Goal: Information Seeking & Learning: Learn about a topic

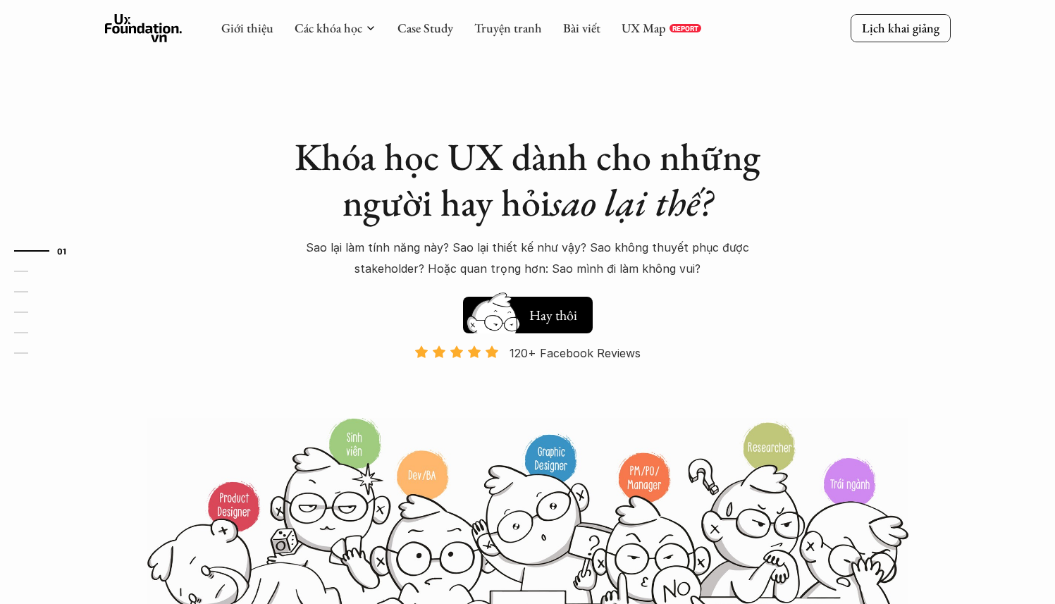
click at [539, 315] on h5 "Xem thử" at bounding box center [553, 315] width 49 height 20
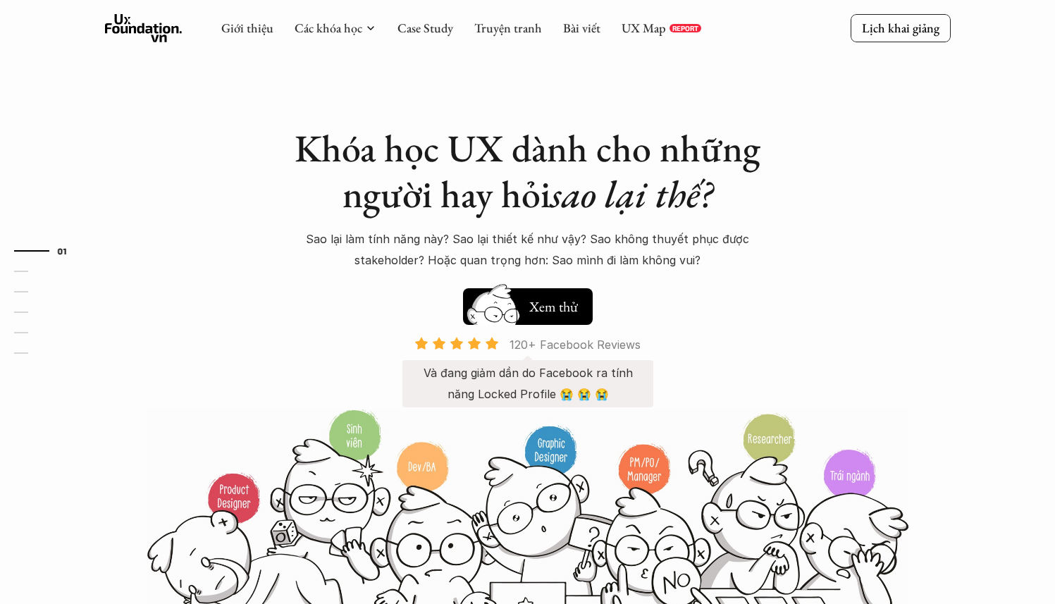
click at [557, 344] on p "120+ Facebook Reviews" at bounding box center [575, 344] width 131 height 21
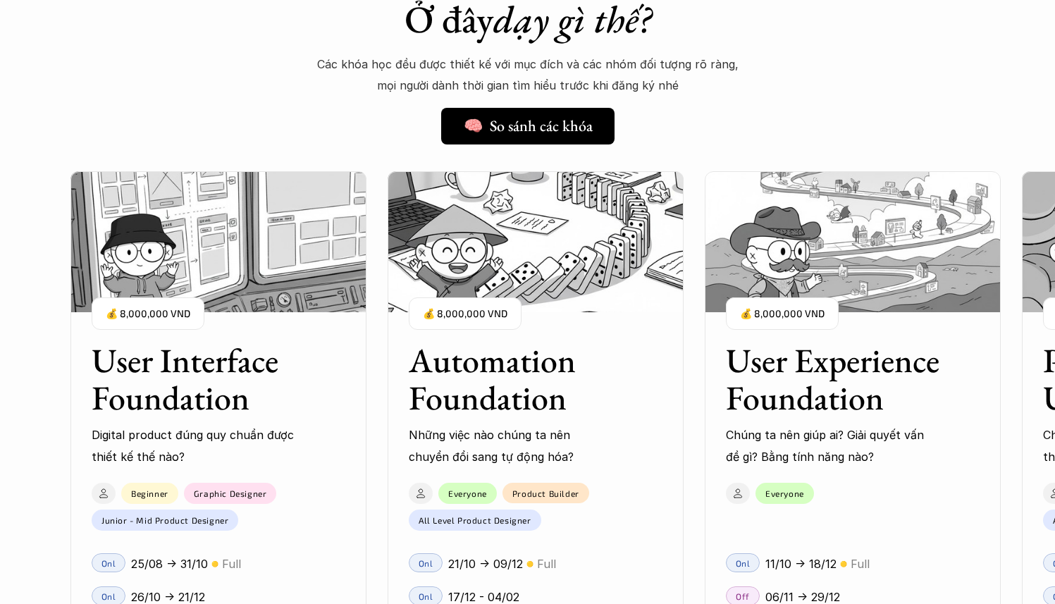
scroll to position [1138, 0]
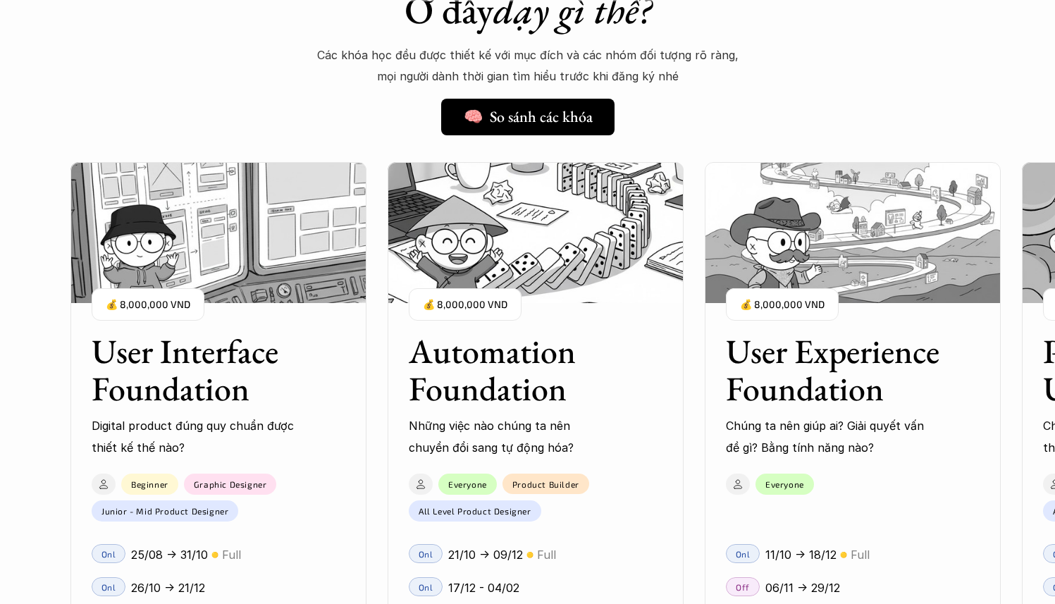
click at [298, 312] on div "User Interface Foundation Digital product đúng quy chuẩn được thiết kế thế nào?…" at bounding box center [218, 385] width 296 height 147
click at [343, 383] on div "User Interface Foundation Digital product đúng quy chuẩn được thiết kế thế nào?…" at bounding box center [218, 385] width 296 height 147
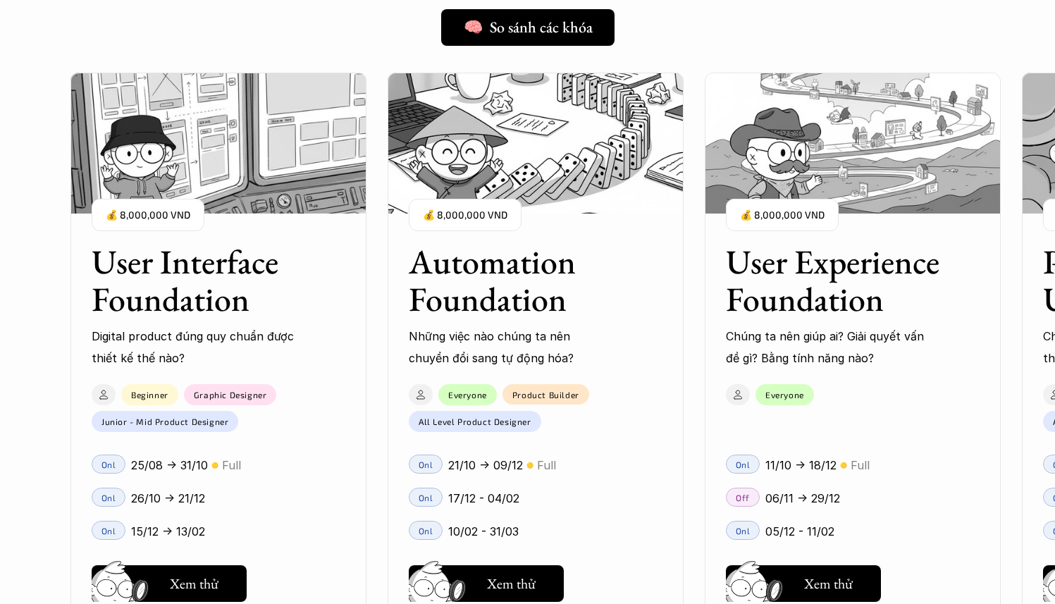
scroll to position [1382, 0]
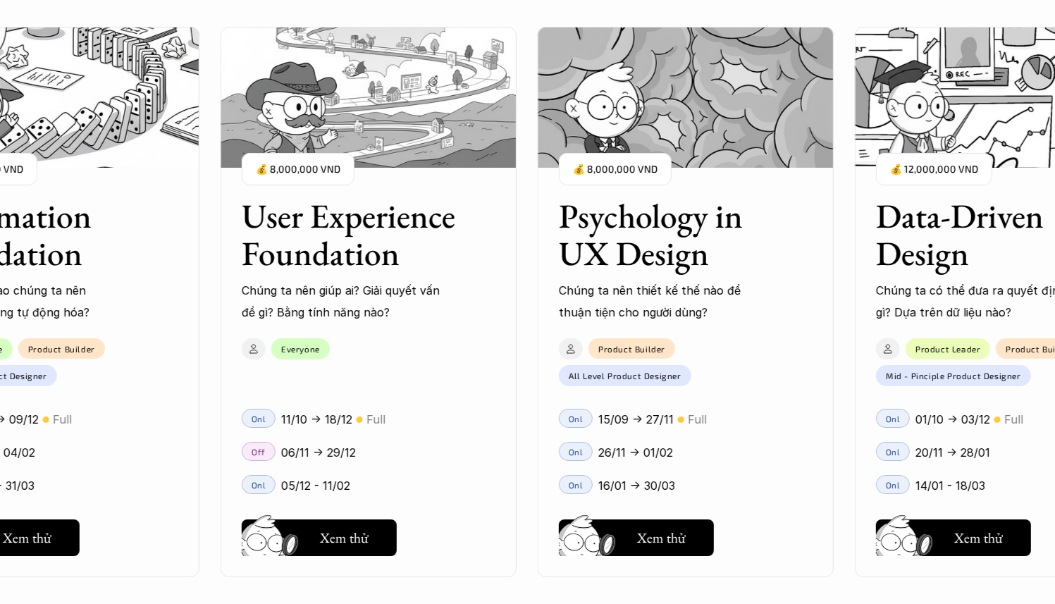
click at [669, 263] on h3 "Psychology in UX Design" at bounding box center [668, 234] width 219 height 75
click at [574, 243] on h3 "Psychology in UX Design" at bounding box center [668, 234] width 219 height 75
click at [623, 239] on h3 "Psychology in UX Design" at bounding box center [668, 234] width 219 height 75
click at [667, 530] on h5 "Hay thôi" at bounding box center [662, 536] width 48 height 20
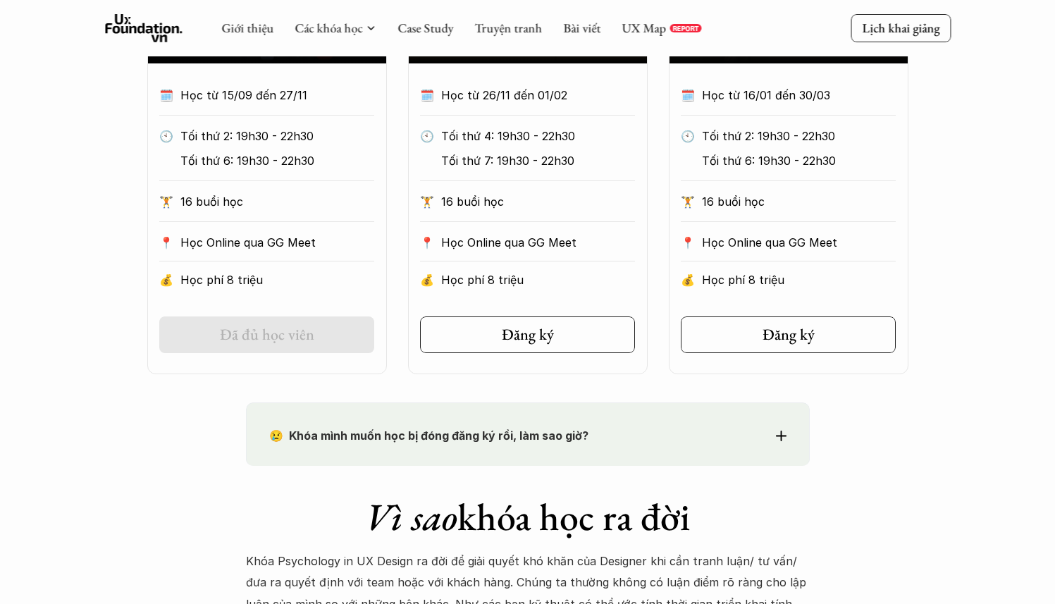
scroll to position [834, 0]
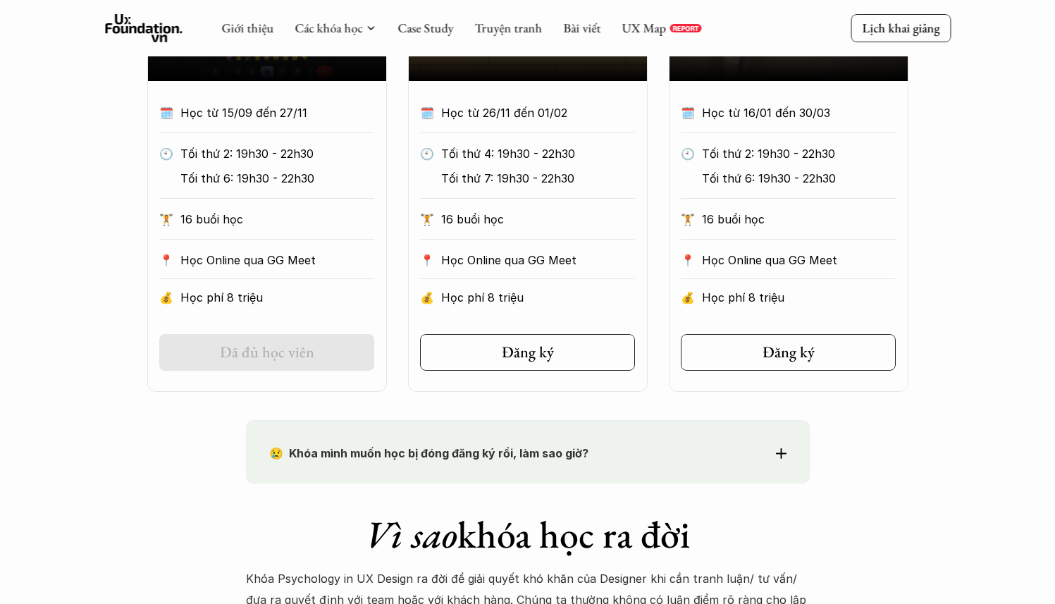
click at [594, 435] on div "😢 Khóa mình muốn học bị đóng đăng ký rồi, làm sao giờ? Chào bạn, Bọn mình rất t…" at bounding box center [528, 451] width 564 height 63
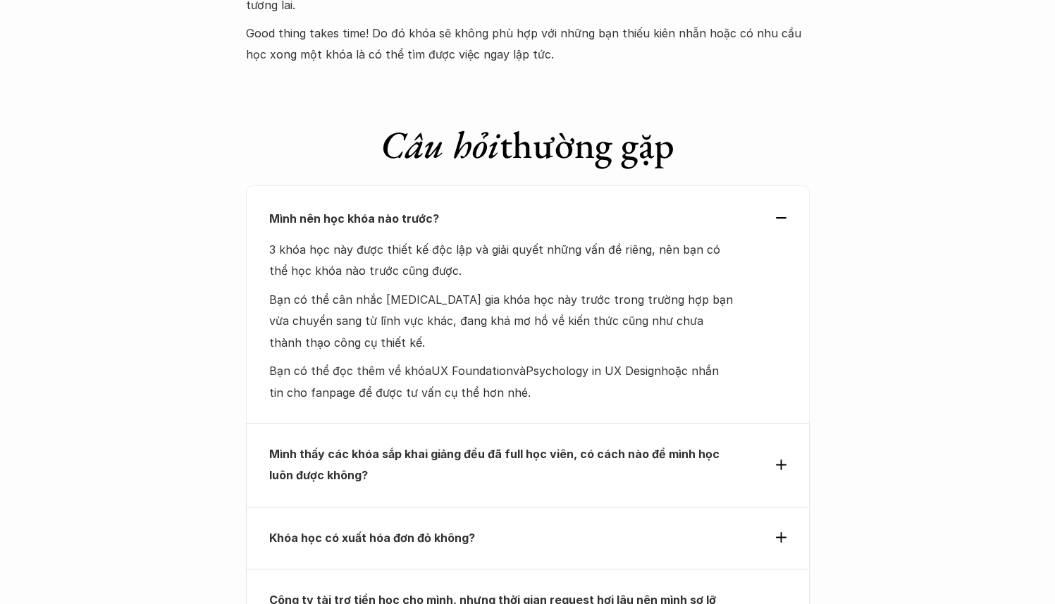
scroll to position [6342, 0]
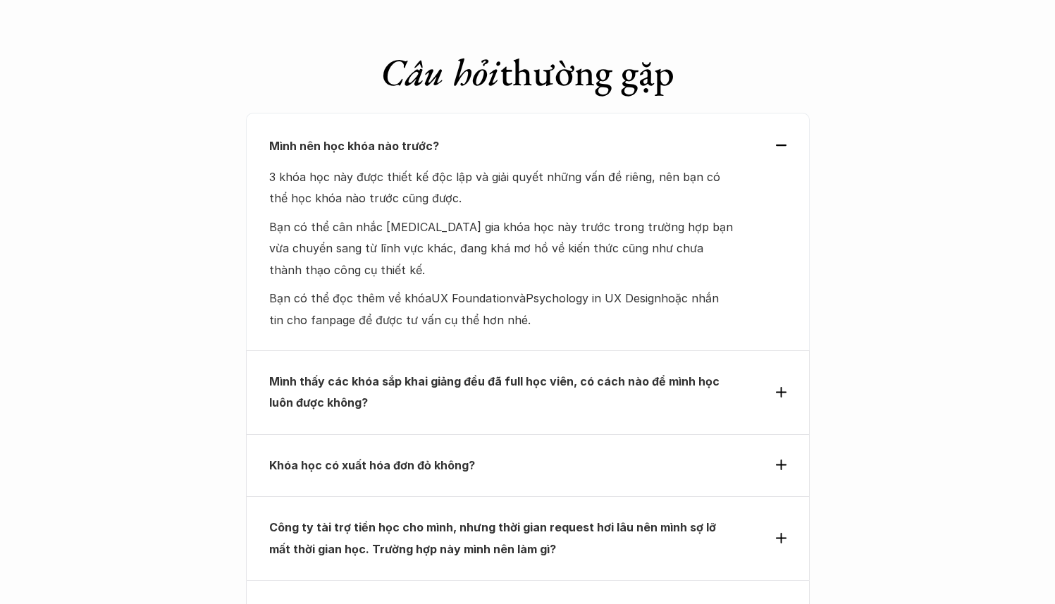
click at [420, 371] on p "Mình thấy các khóa sắp khai giảng đều đã full học viên, có cách nào để mình học…" at bounding box center [502, 392] width 466 height 43
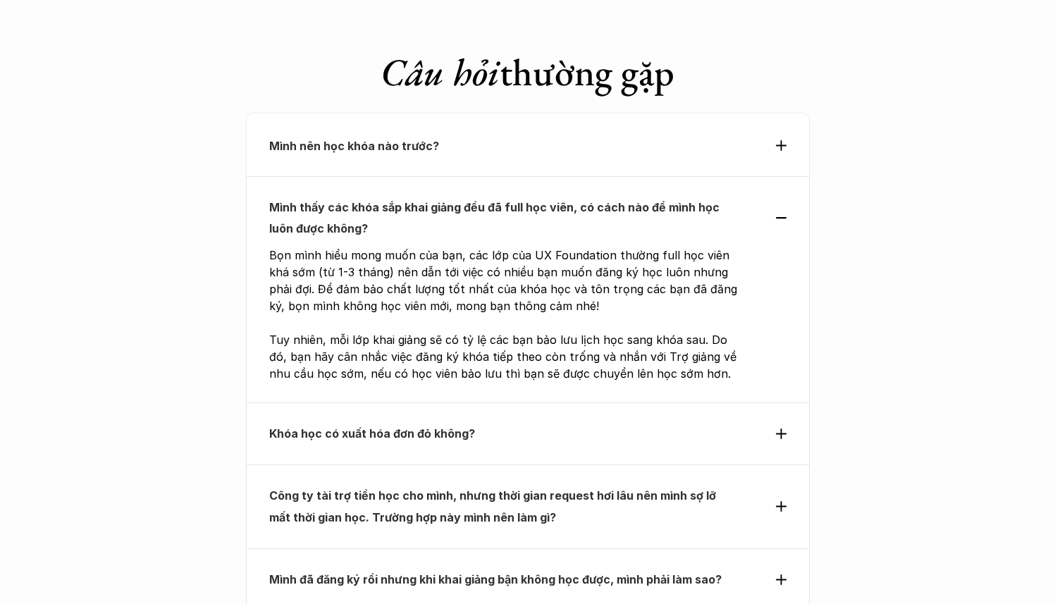
click at [408, 402] on div "Khóa học có xuất hóa đơn đỏ không?" at bounding box center [528, 433] width 564 height 62
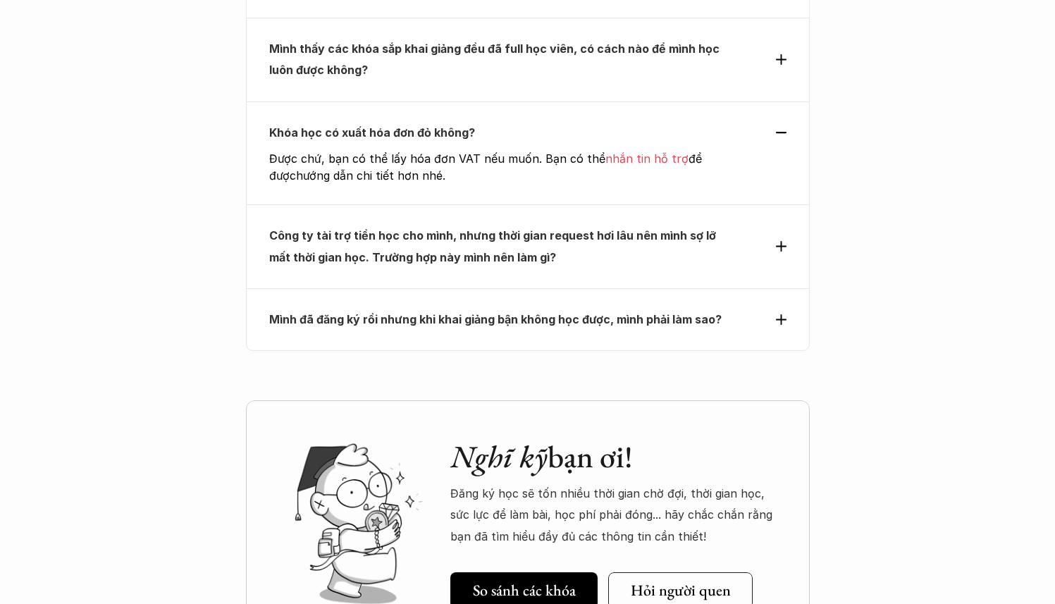
scroll to position [6493, 0]
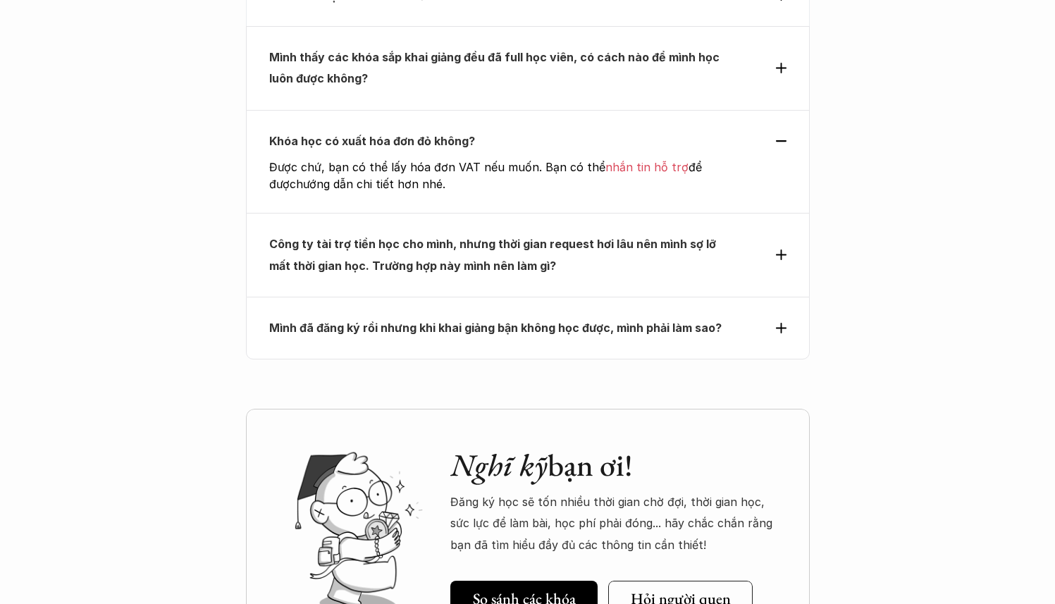
click at [452, 213] on div "Công ty tài trợ tiền học cho mình, nhưng thời gian request hơi lâu nên mình sợ …" at bounding box center [528, 255] width 564 height 84
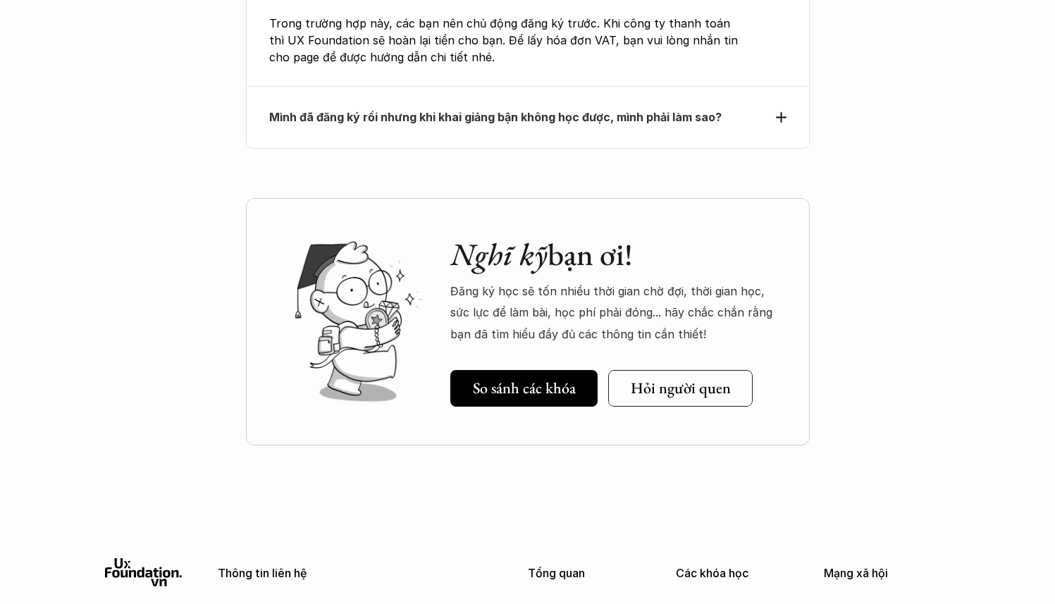
scroll to position [6594, 0]
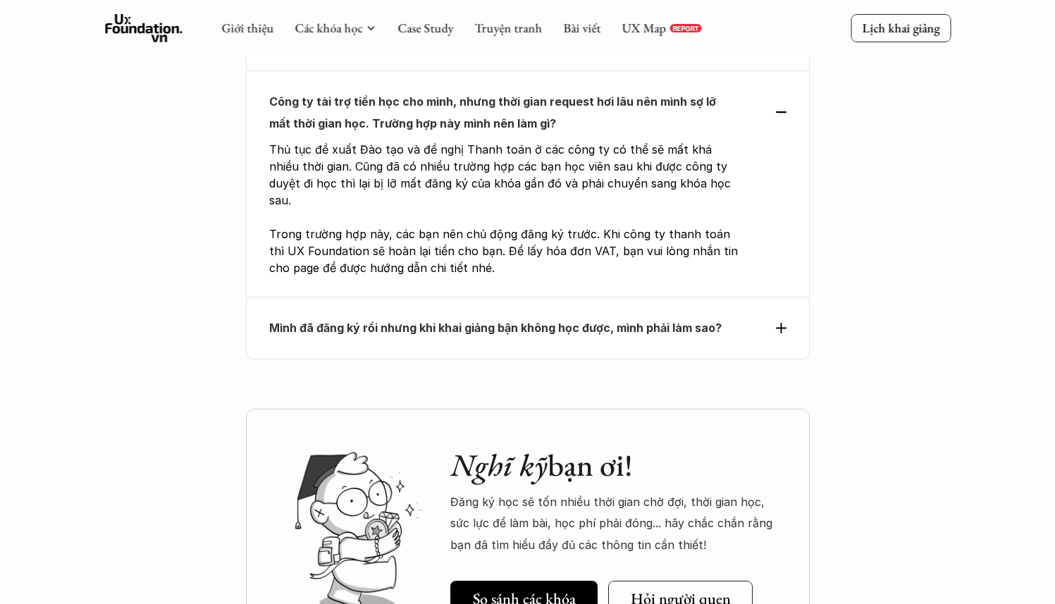
click at [513, 297] on div "Mình đã đăng ký rồi nhưng khi khai giảng bận không học được, mình phải làm sao?" at bounding box center [528, 328] width 564 height 62
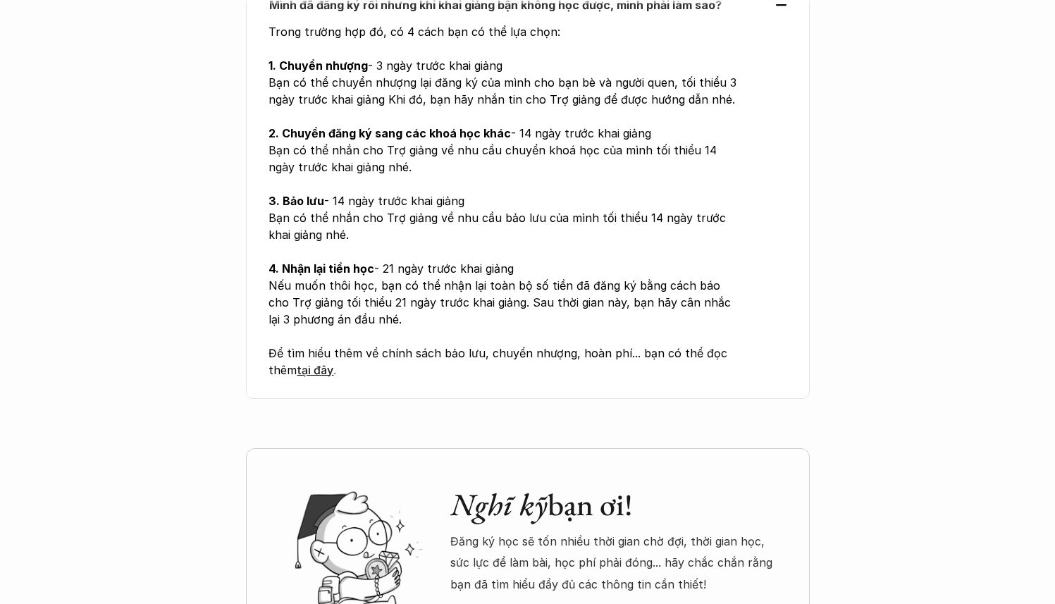
scroll to position [6860, 0]
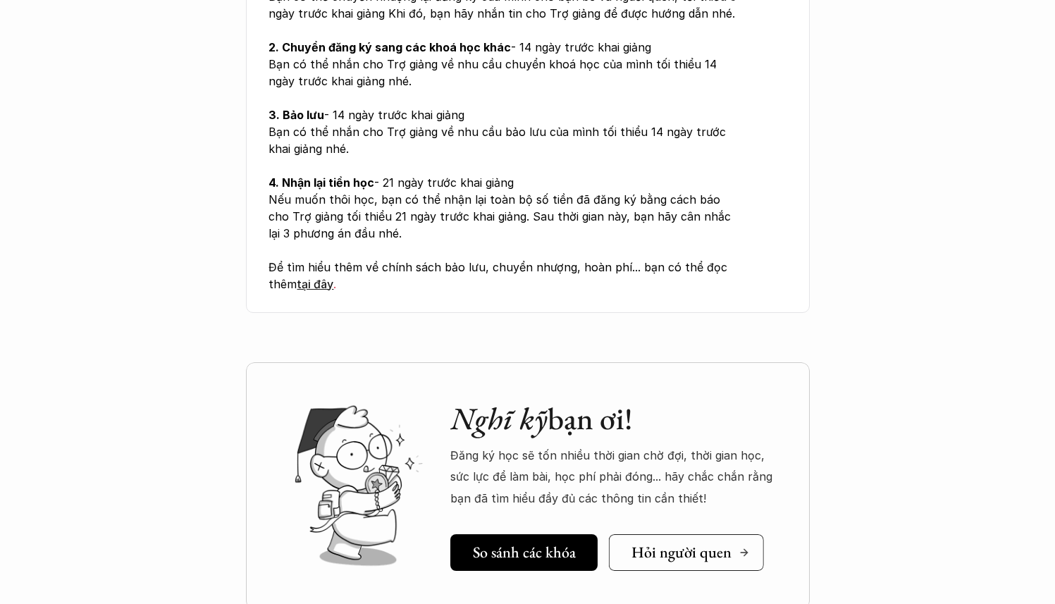
click at [671, 543] on h5 "Hỏi người quen" at bounding box center [681, 552] width 100 height 18
click at [497, 400] on div "Nghĩ kỹ bạn ơi! Đăng ký học sẽ tốn nhiều thời gian chờ đợi, thời gian học, sức …" at bounding box center [615, 485] width 331 height 171
click at [488, 543] on h5 "So sánh các khóa" at bounding box center [524, 552] width 103 height 18
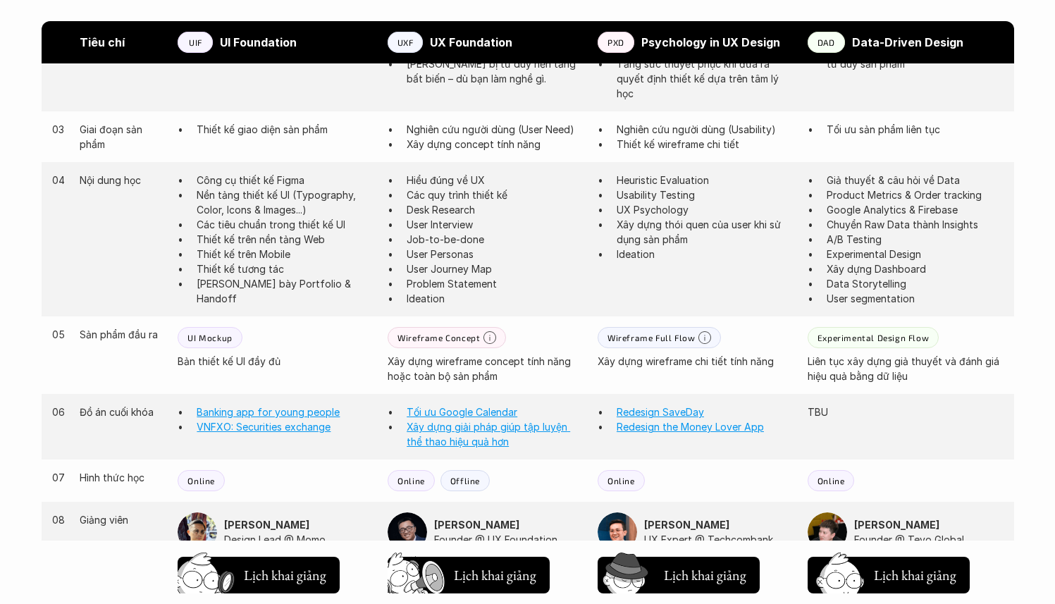
scroll to position [1075, 0]
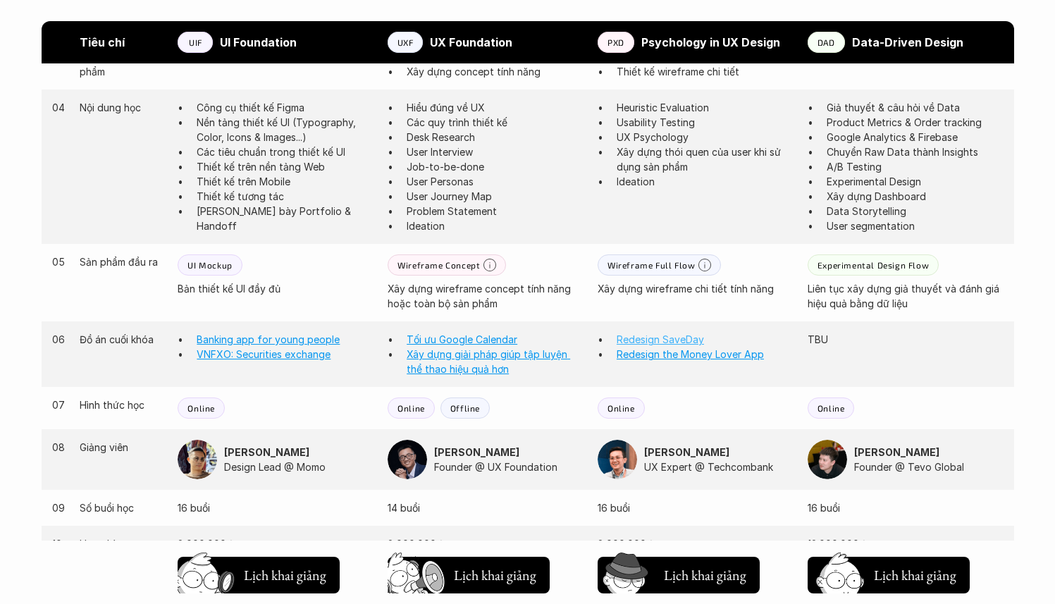
click at [663, 338] on link "Redesign SaveDay" at bounding box center [660, 339] width 87 height 12
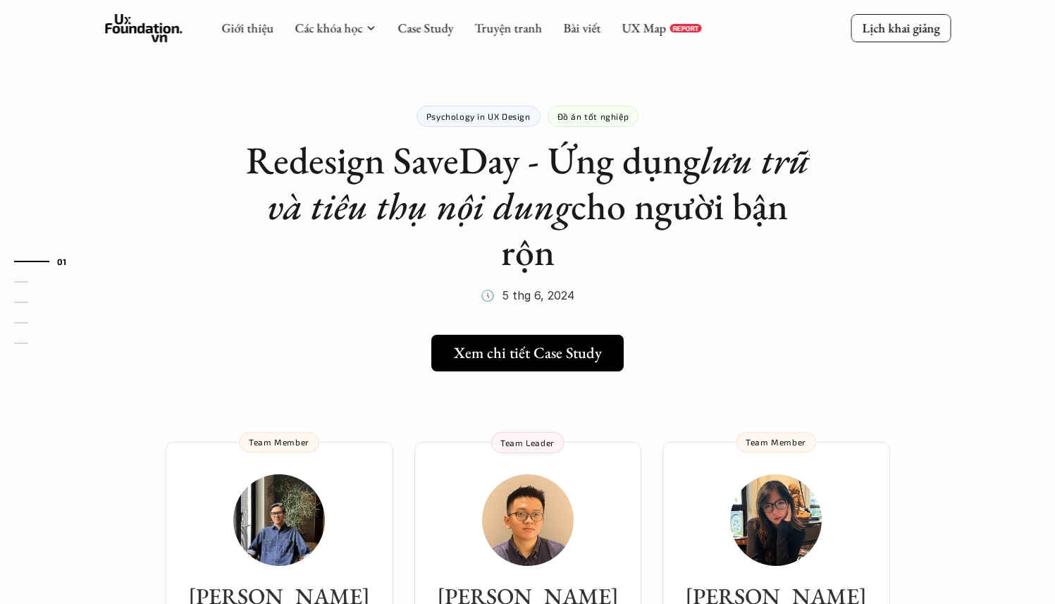
scroll to position [18, 0]
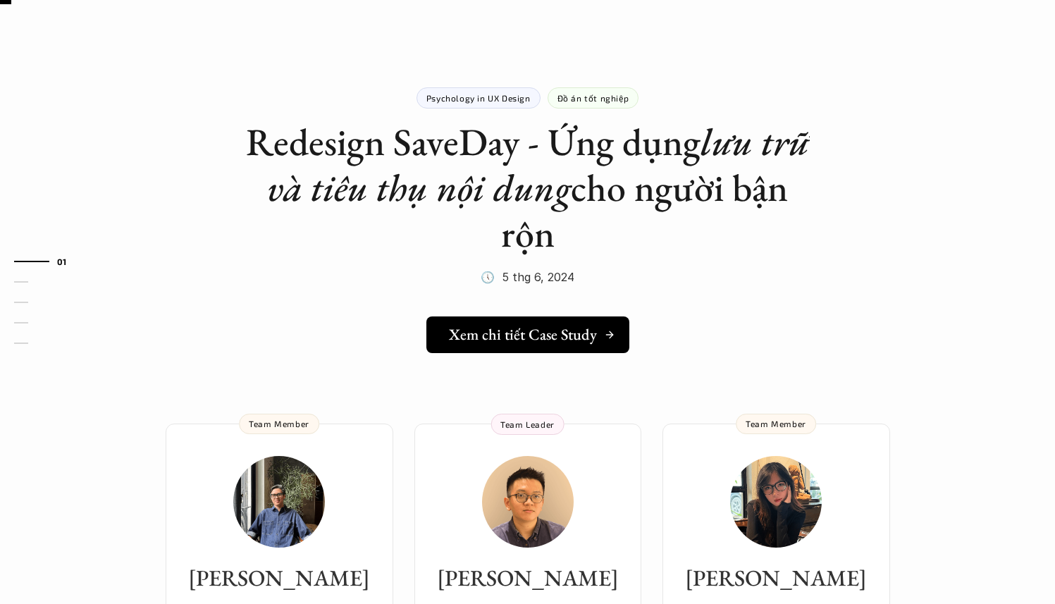
click at [565, 326] on h5 "Xem chi tiết Case Study" at bounding box center [523, 335] width 148 height 18
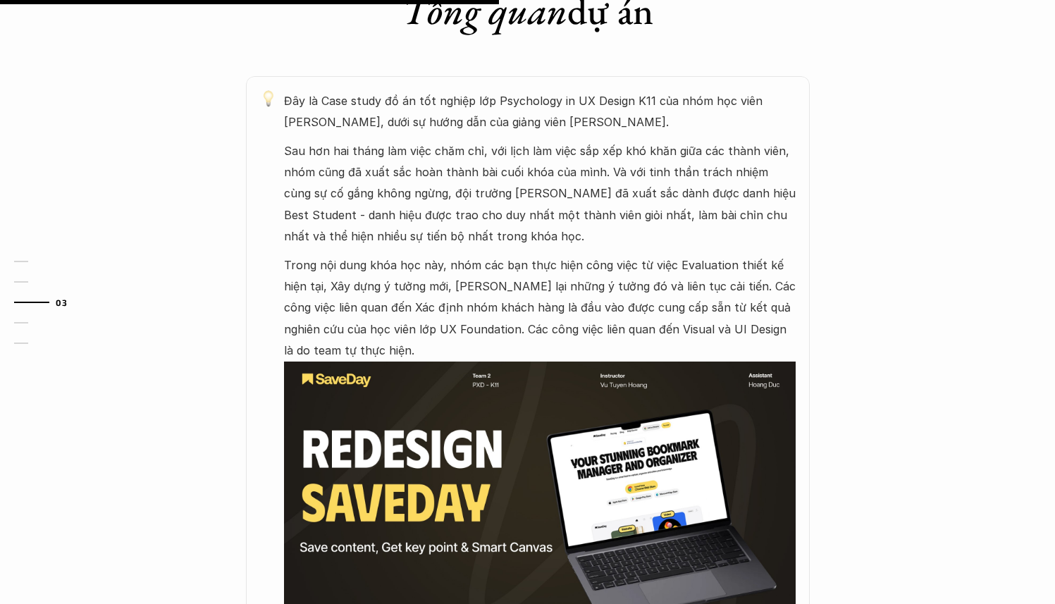
scroll to position [870, 0]
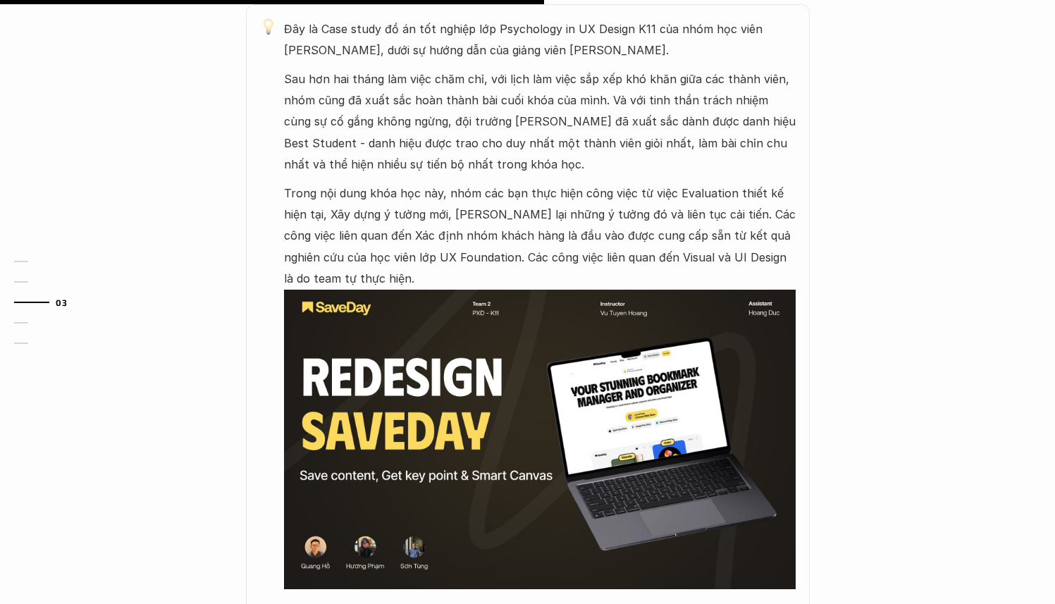
click at [561, 445] on img at bounding box center [540, 440] width 512 height 300
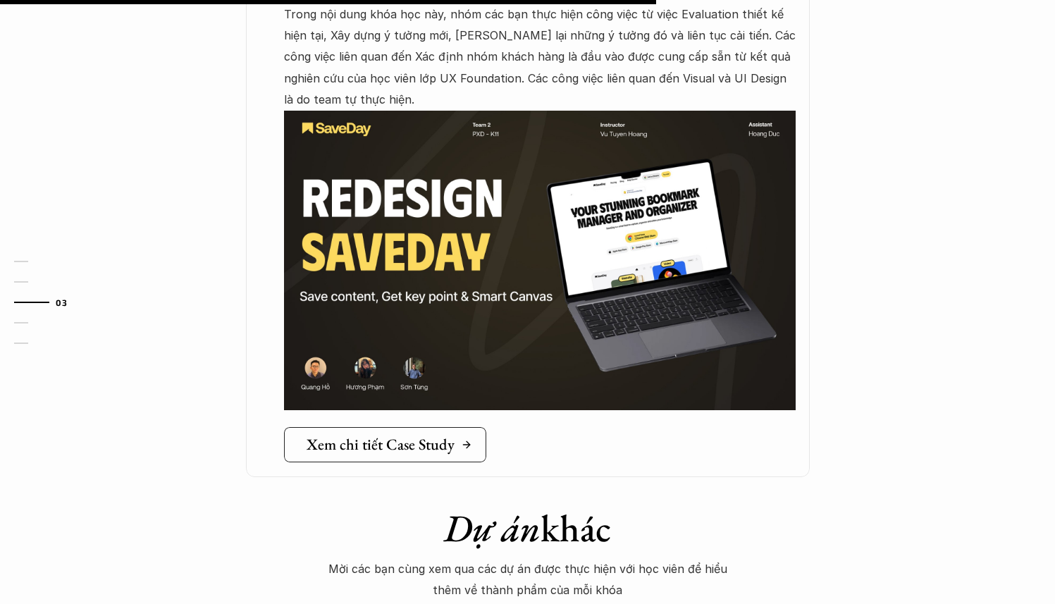
click at [381, 448] on h5 "Xem chi tiết Case Study" at bounding box center [381, 445] width 148 height 18
